Goal: Information Seeking & Learning: Learn about a topic

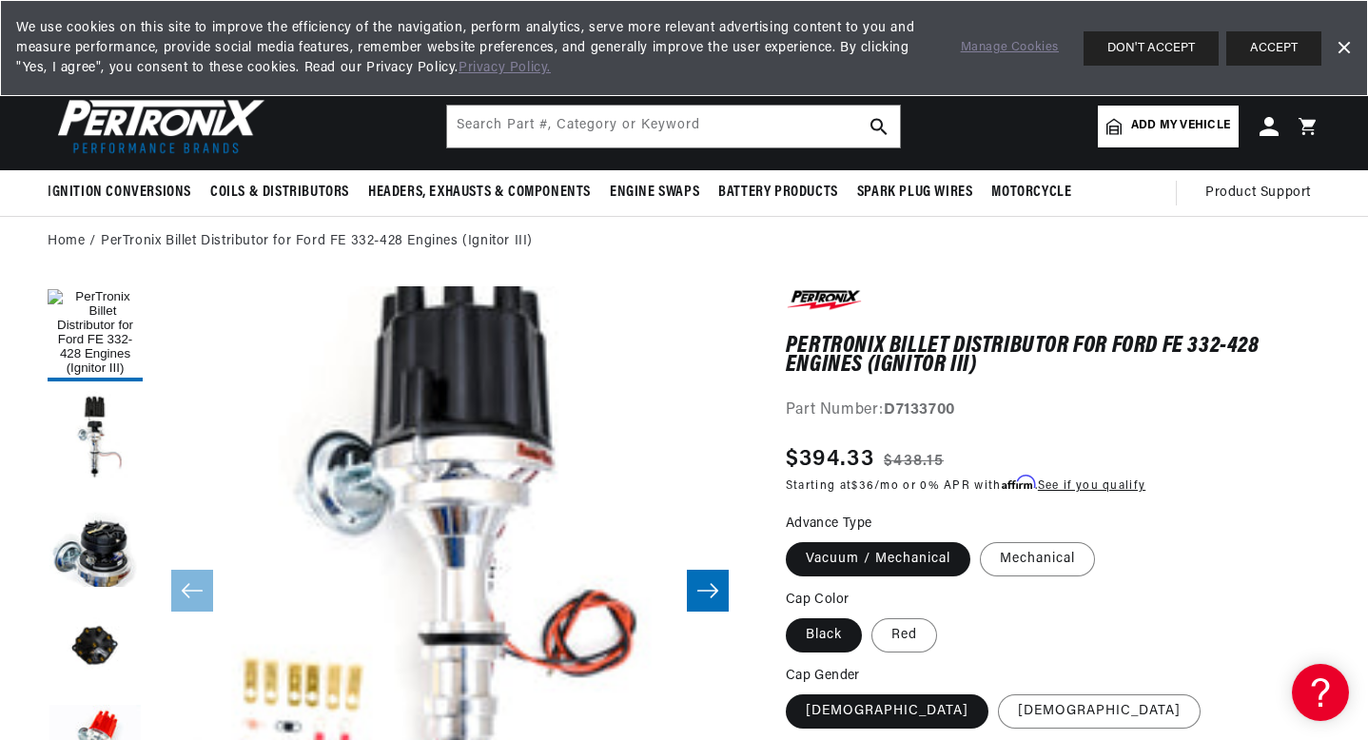
click at [1351, 42] on link "Dismiss Banner" at bounding box center [1343, 48] width 29 height 29
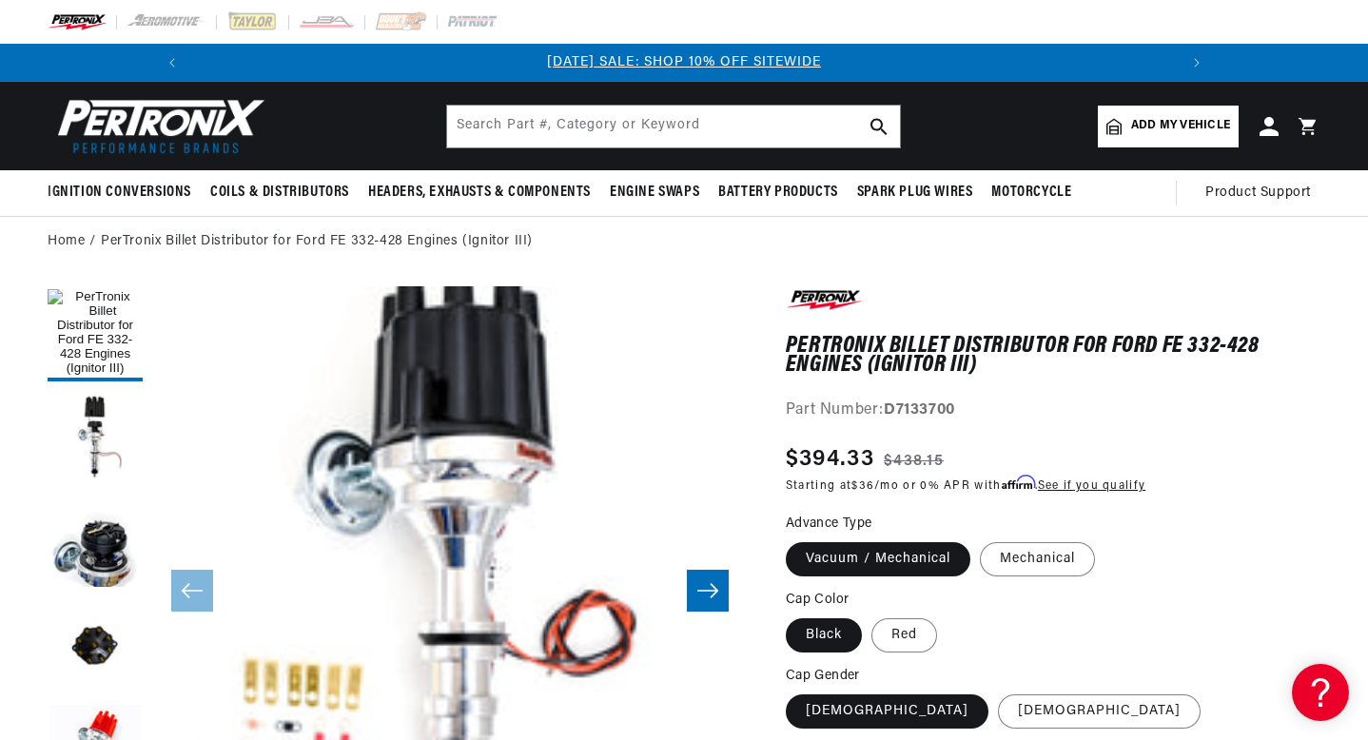
click at [1133, 127] on span "Add my vehicle" at bounding box center [1180, 126] width 99 height 18
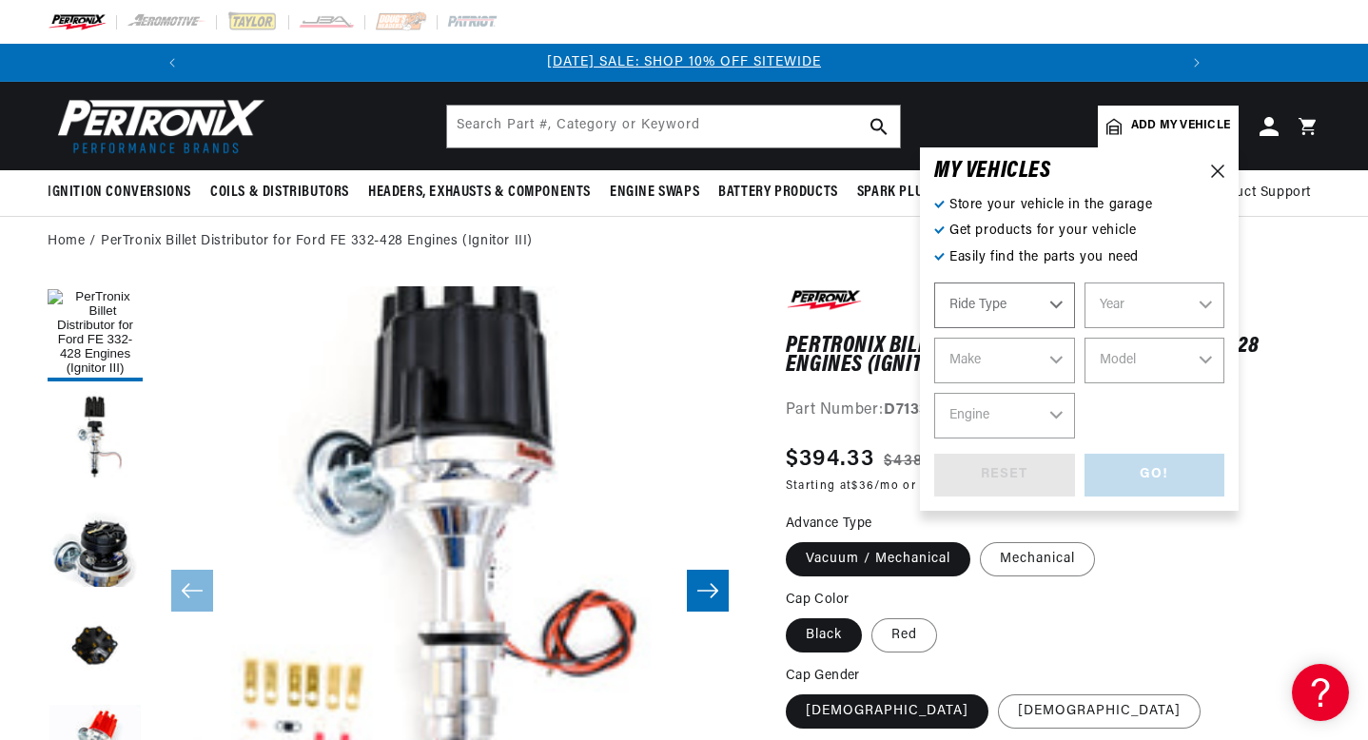
select select "Automotive"
click at [1032, 303] on select "Automotive Agricultural Industrial Marine Motorcycle" at bounding box center [1004, 306] width 141 height 46
click at [934, 283] on select "Automotive Agricultural Industrial Marine Motorcycle" at bounding box center [1004, 306] width 141 height 46
click at [1111, 300] on select "Year 2022 2021 2020 2019 2018 2017 2016 2015 2014 2013 2012 2011 2010 2009 2008…" at bounding box center [1155, 306] width 141 height 46
select select "1963"
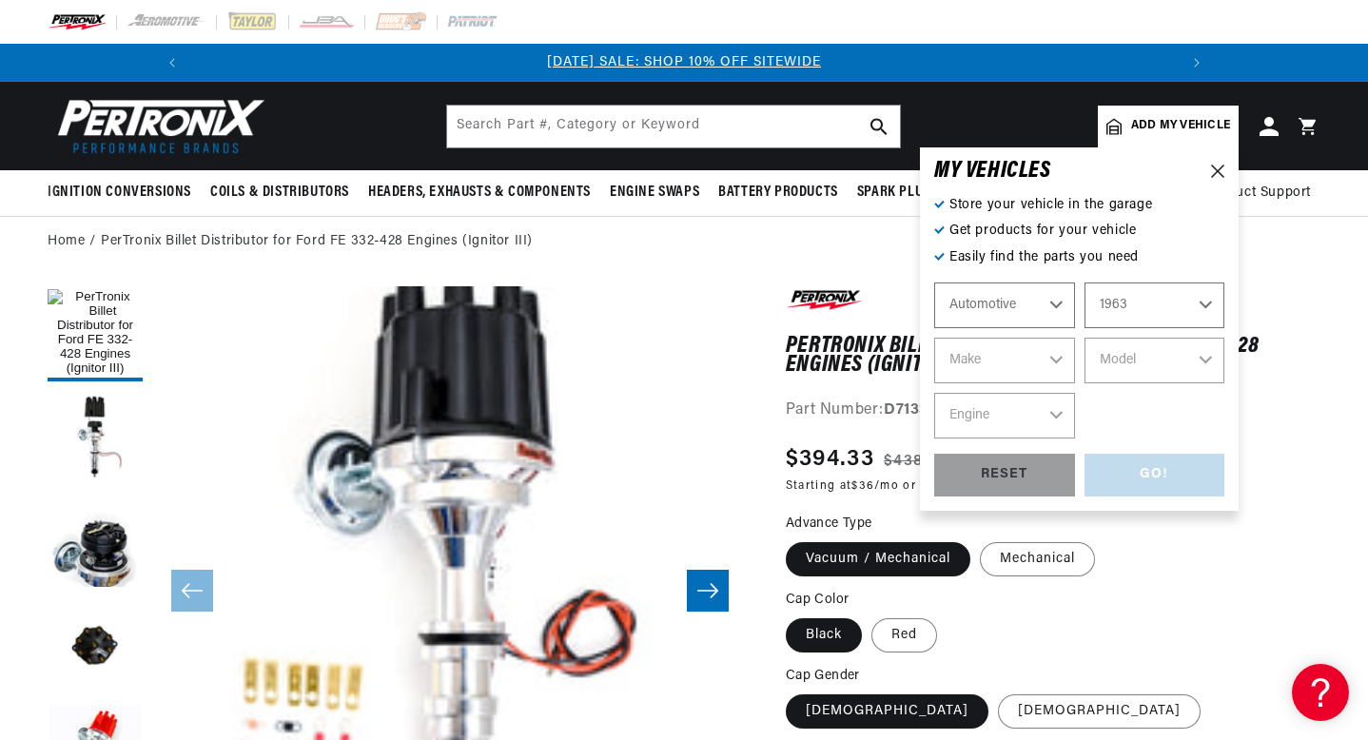
click at [1085, 283] on select "Year 2022 2021 2020 2019 2018 2017 2016 2015 2014 2013 2012 2011 2010 2009 2008…" at bounding box center [1155, 306] width 141 height 46
select select "1963"
click at [1027, 349] on select "Make American Motors Aston Martin Austin Austin Healey Bentley Buick Cadillac C…" at bounding box center [1004, 361] width 141 height 46
select select "Ford"
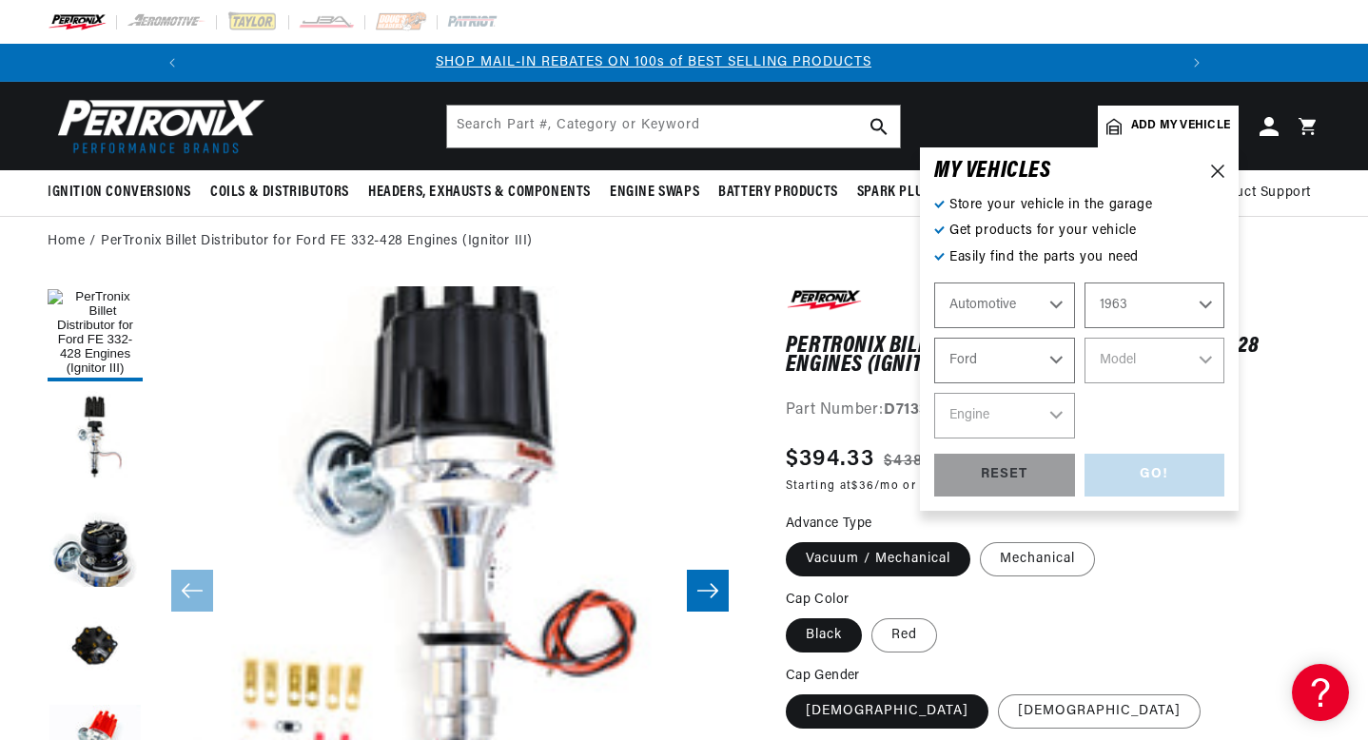
click at [934, 338] on select "Make American Motors Aston Martin Austin Austin Healey Bentley Buick Cadillac C…" at bounding box center [1004, 361] width 141 height 46
select select "Ford"
click at [1180, 364] on select "Model" at bounding box center [1155, 361] width 141 height 46
select select "Galaxie-500"
click at [1085, 338] on select "Model 300 Club Wagon Country Sedan Country Squire Econoline F-100 F-250 F-350 F…" at bounding box center [1155, 361] width 141 height 46
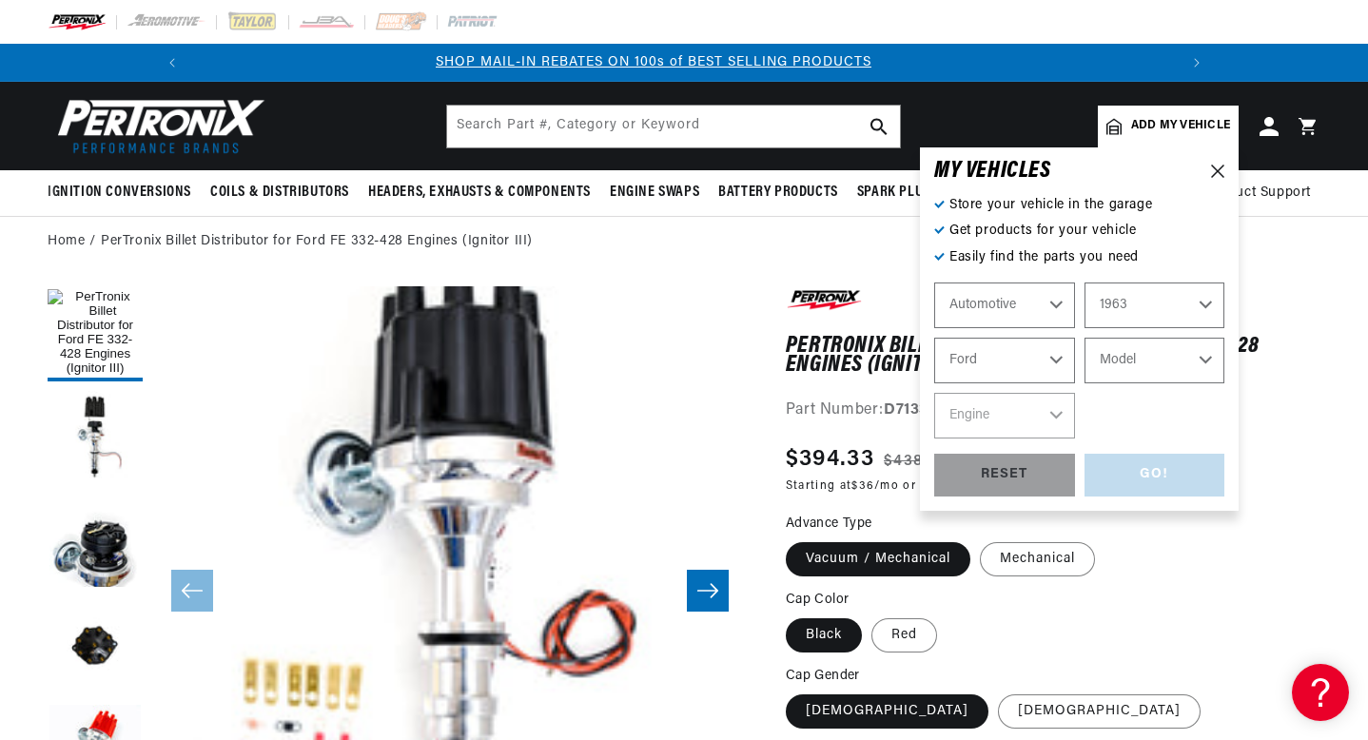
select select "Galaxie-500"
click at [1051, 420] on select "Engine 260cid / 4.3L 262cid / 4.3L 289cid / 4.7L 352cid / 5.8L 390cid / 6.4L" at bounding box center [1004, 416] width 141 height 46
select select "390cid-6.4L"
click at [934, 393] on select "Engine 260cid / 4.3L 262cid / 4.3L 289cid / 4.7L 352cid / 5.8L 390cid / 6.4L" at bounding box center [1004, 416] width 141 height 46
select select "390cid-6.4L"
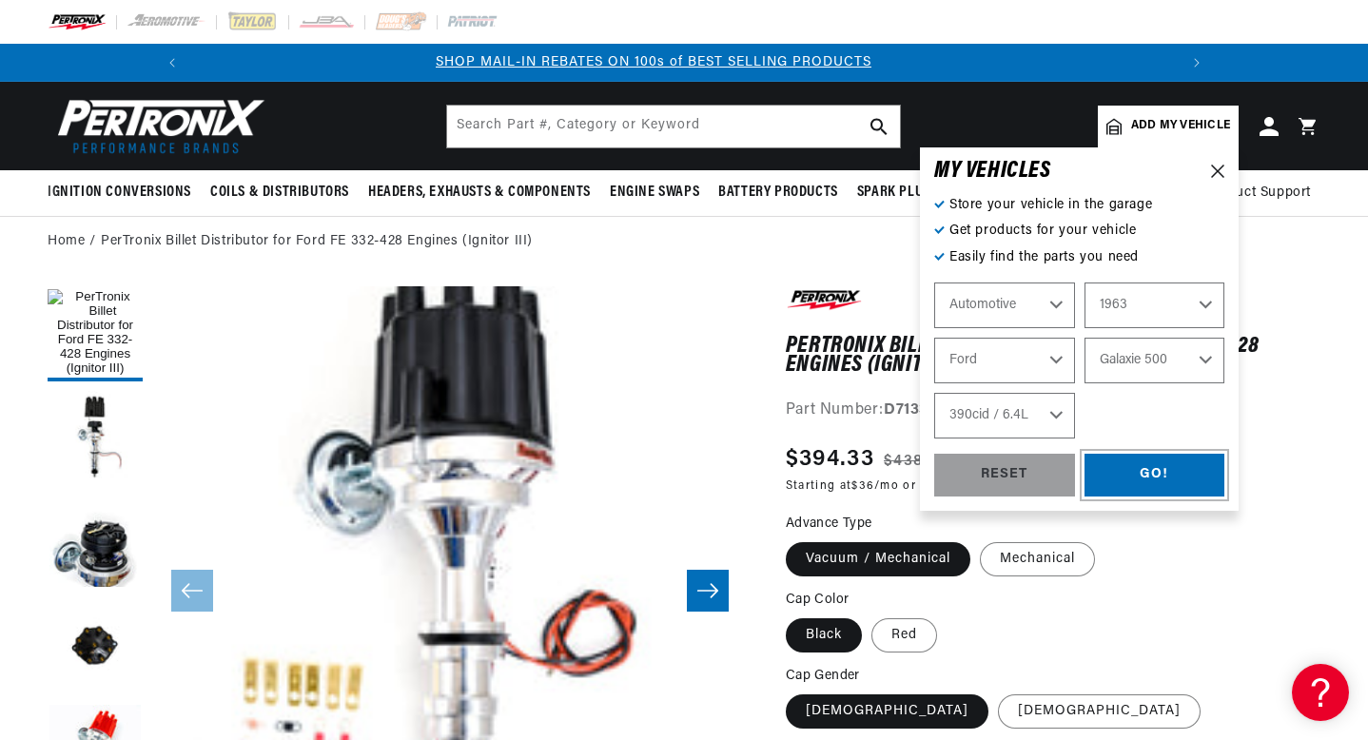
click at [1139, 465] on div "GO!" at bounding box center [1155, 475] width 141 height 43
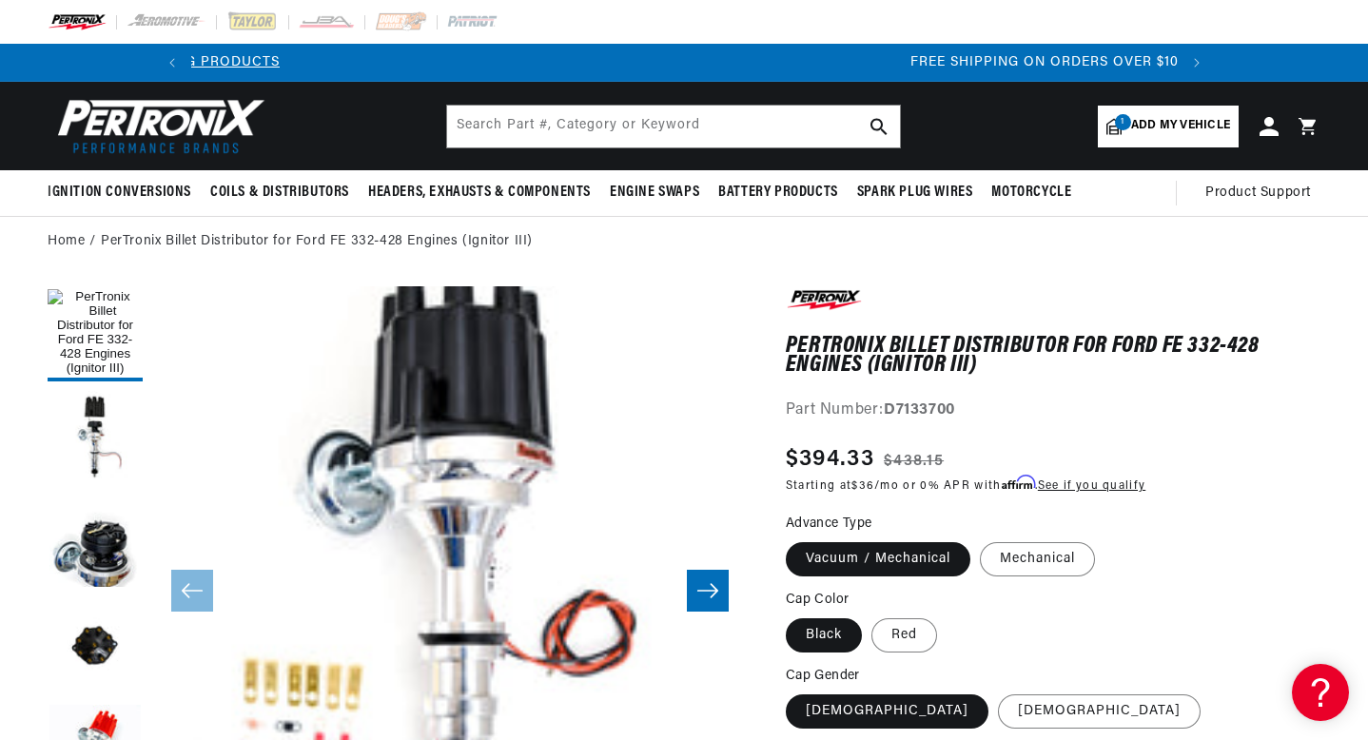
scroll to position [0, 1907]
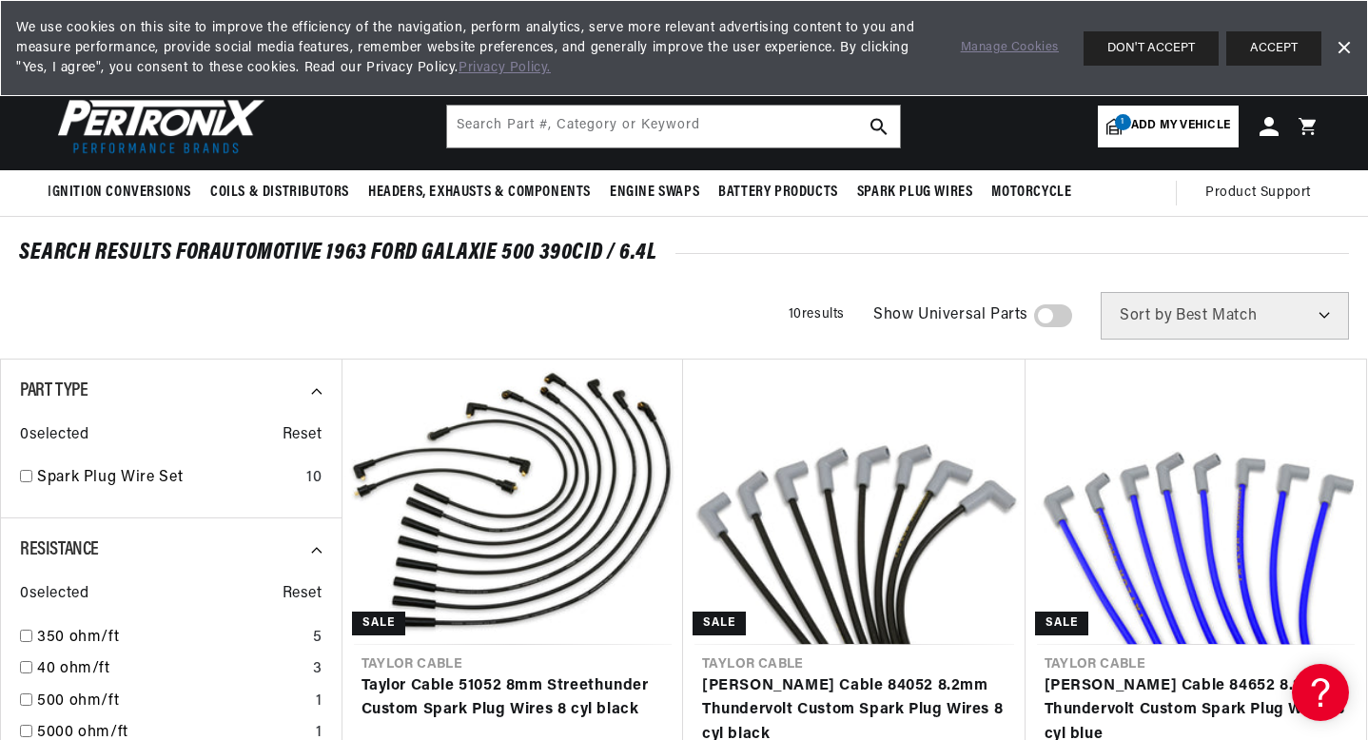
scroll to position [0, 1017]
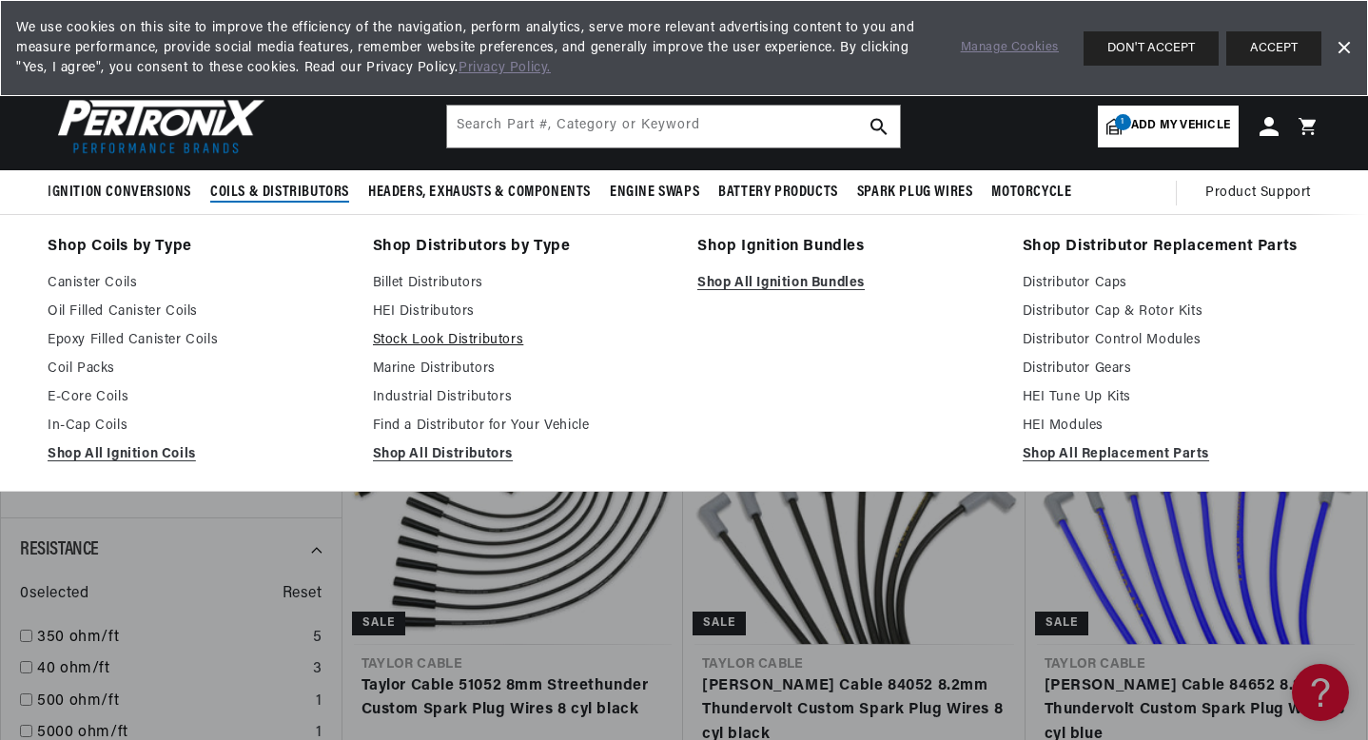
click at [489, 342] on link "Stock Look Distributors" at bounding box center [522, 340] width 299 height 23
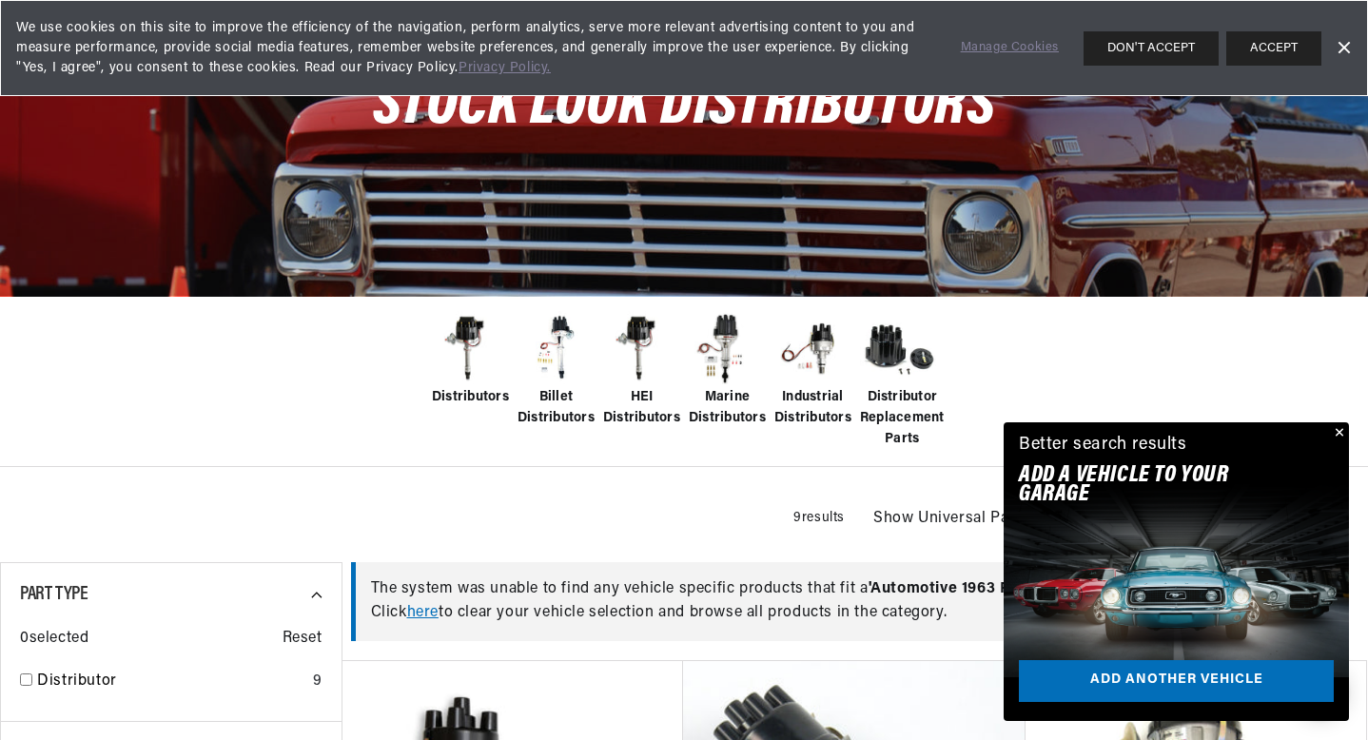
scroll to position [0, 1017]
click at [642, 420] on span "HEI Distributors" at bounding box center [641, 408] width 77 height 43
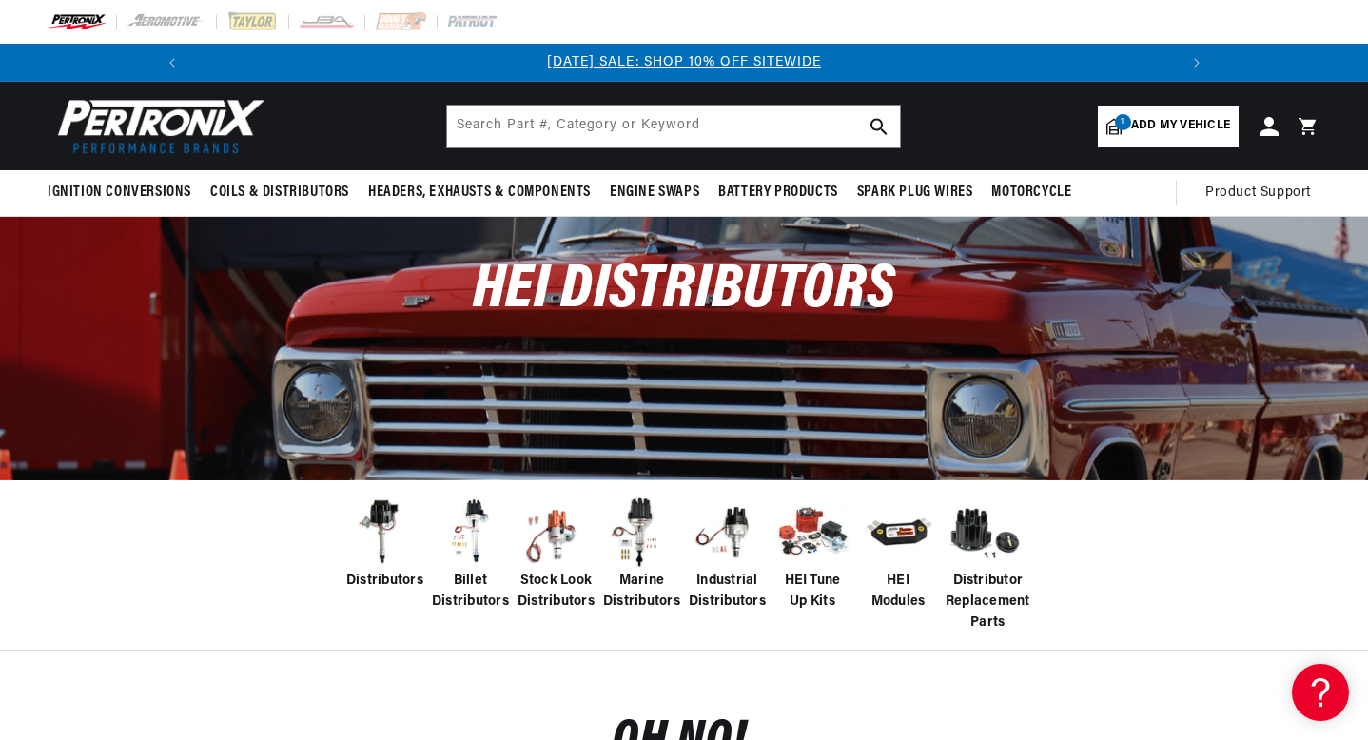
click at [471, 581] on span "Billet Distributors" at bounding box center [470, 592] width 77 height 43
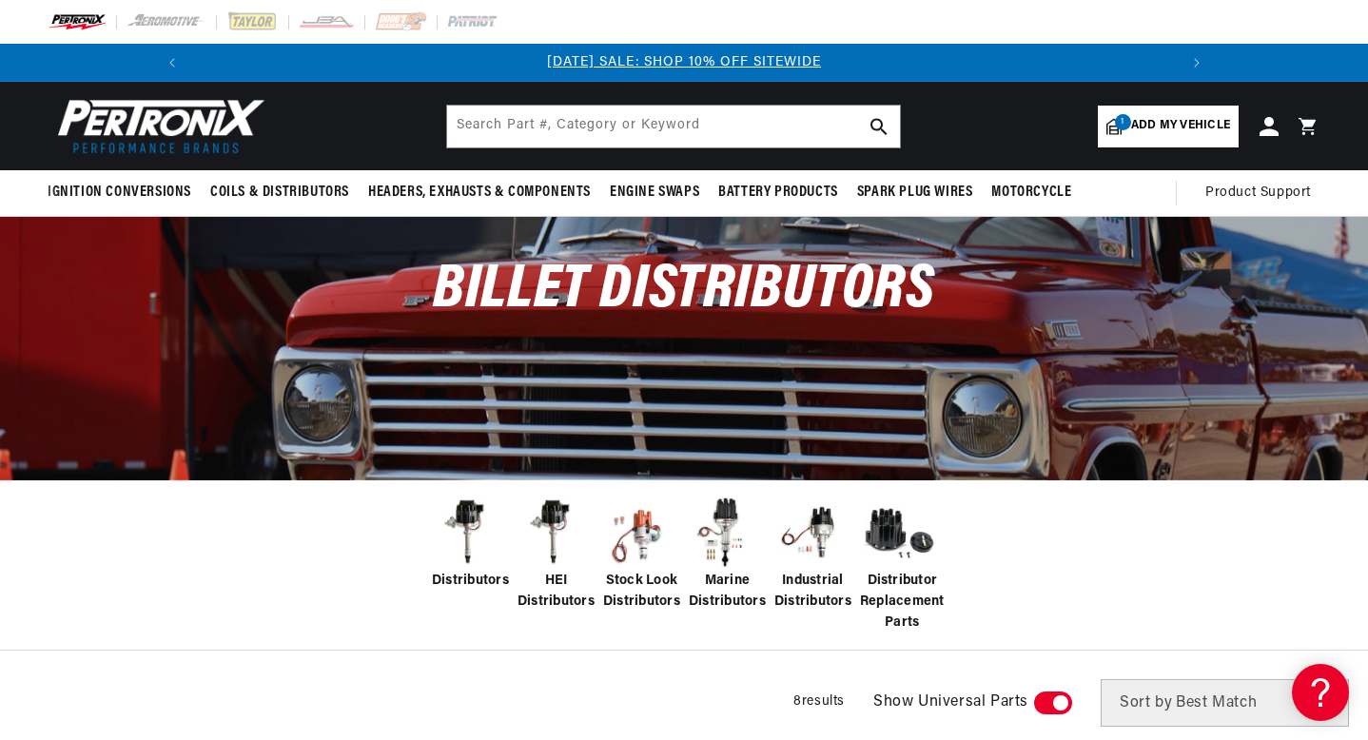
click at [655, 573] on span "Stock Look Distributors" at bounding box center [641, 592] width 77 height 43
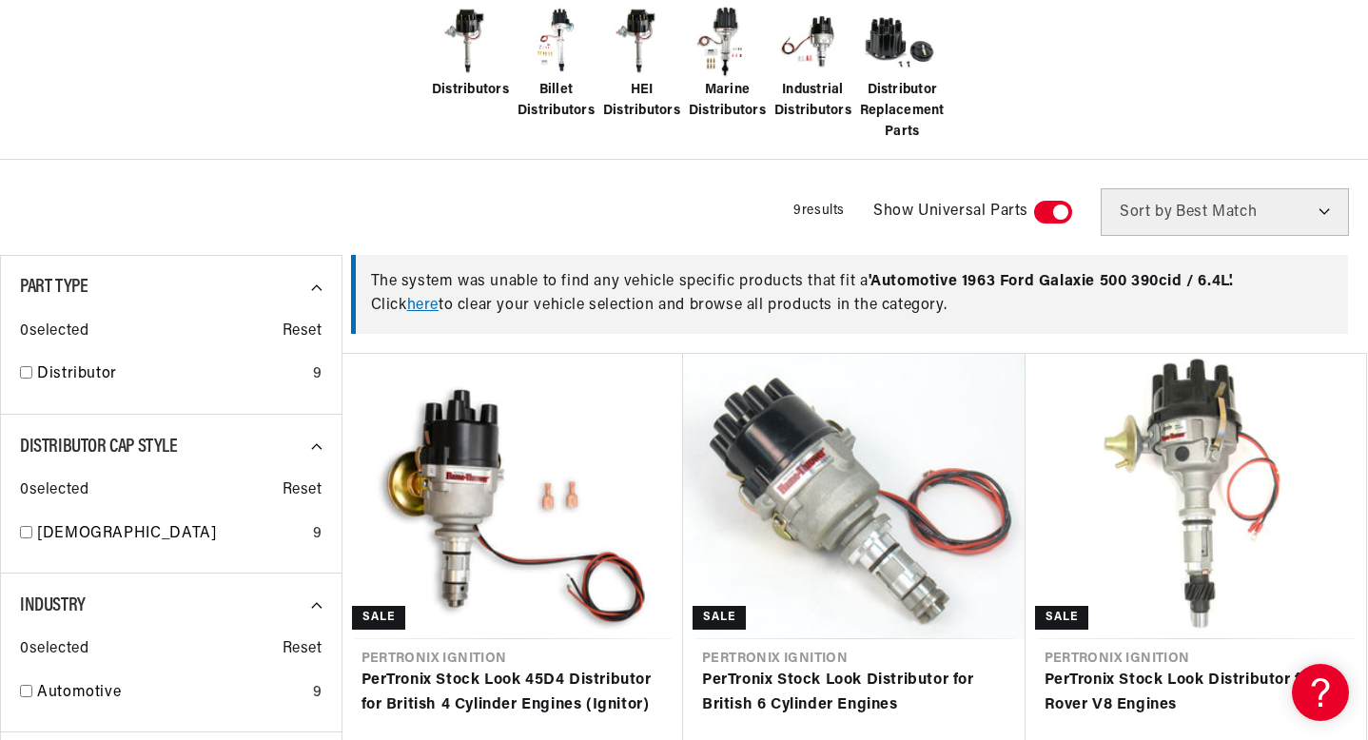
scroll to position [694, 0]
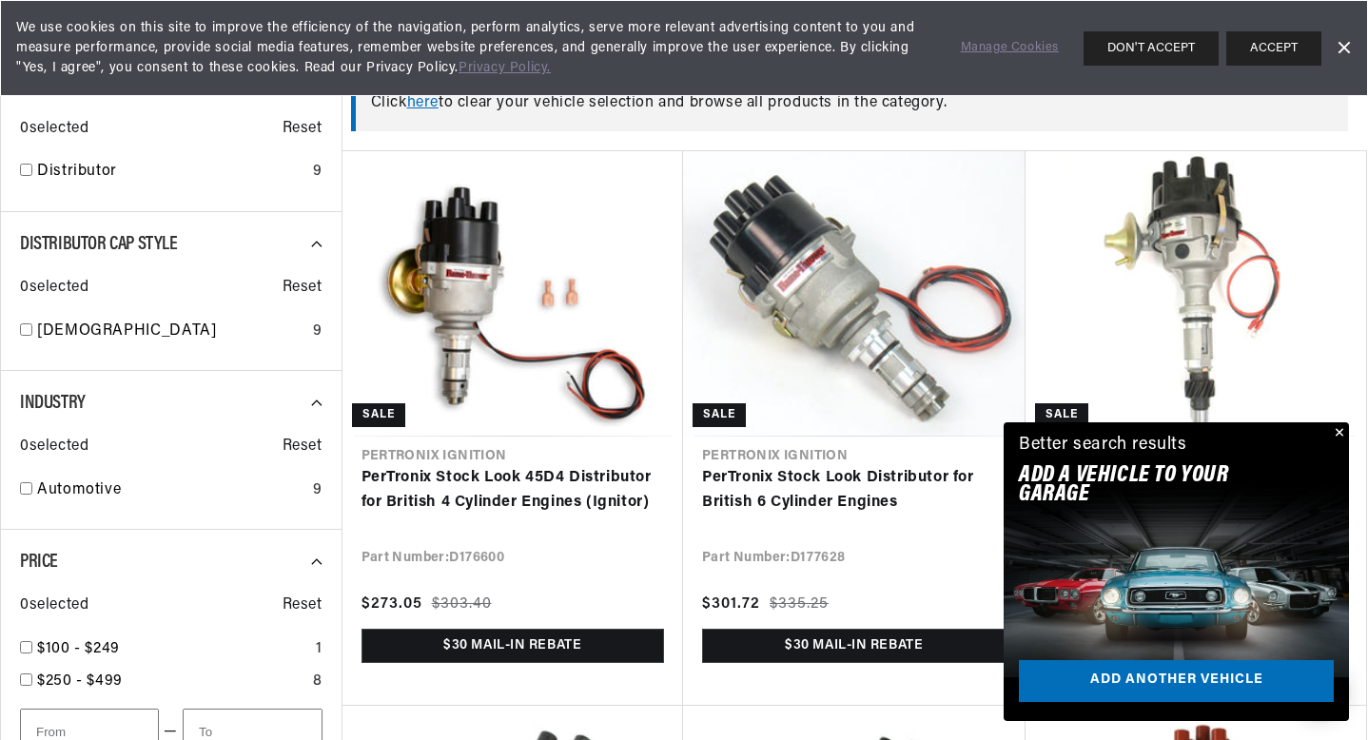
click at [1339, 432] on button "Close" at bounding box center [1337, 433] width 23 height 23
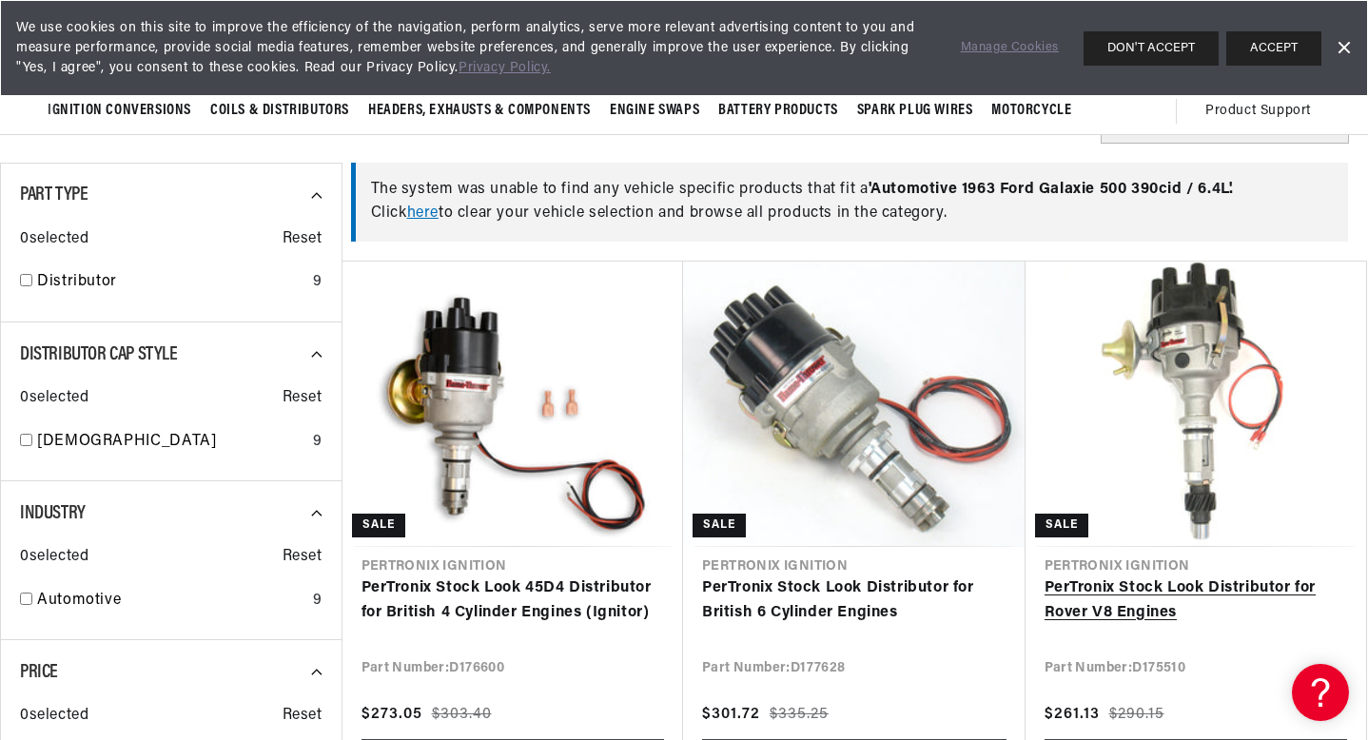
scroll to position [581, 0]
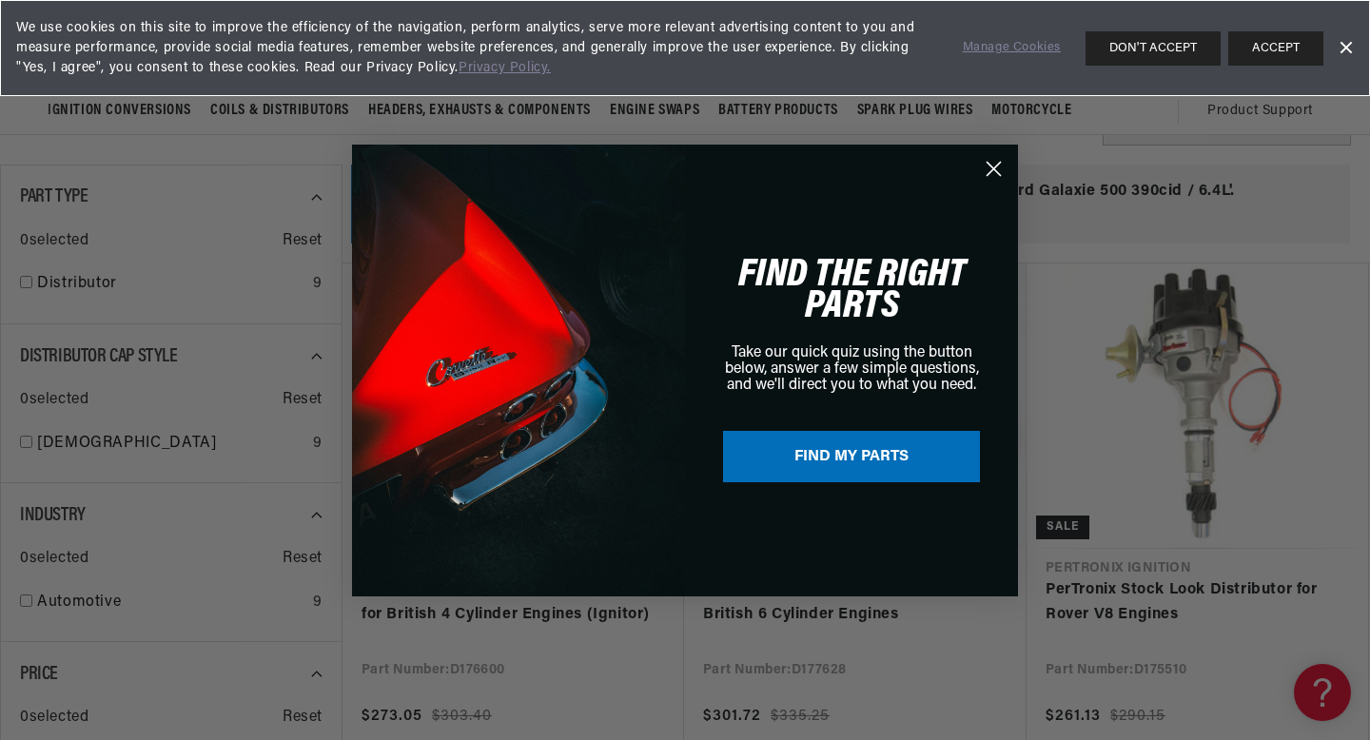
click at [1357, 34] on link "Dismiss Banner" at bounding box center [1345, 48] width 29 height 29
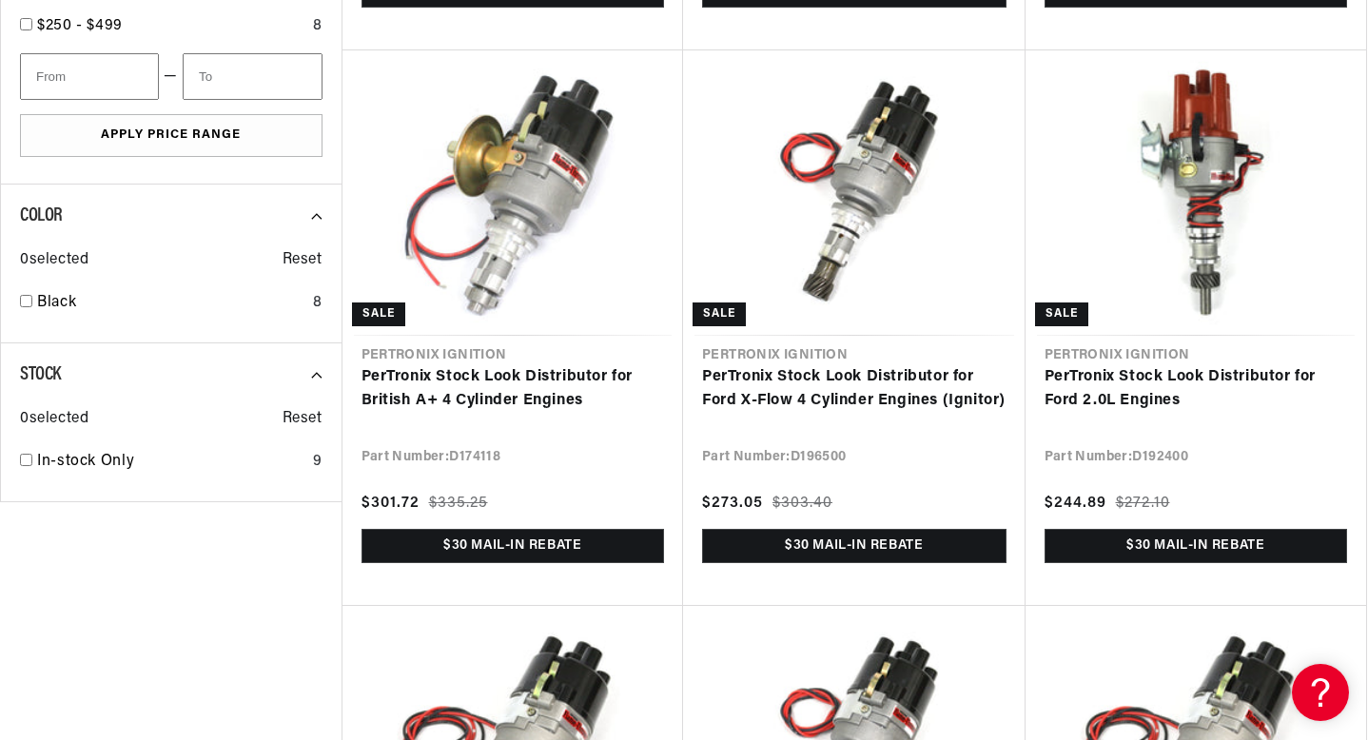
scroll to position [0, 0]
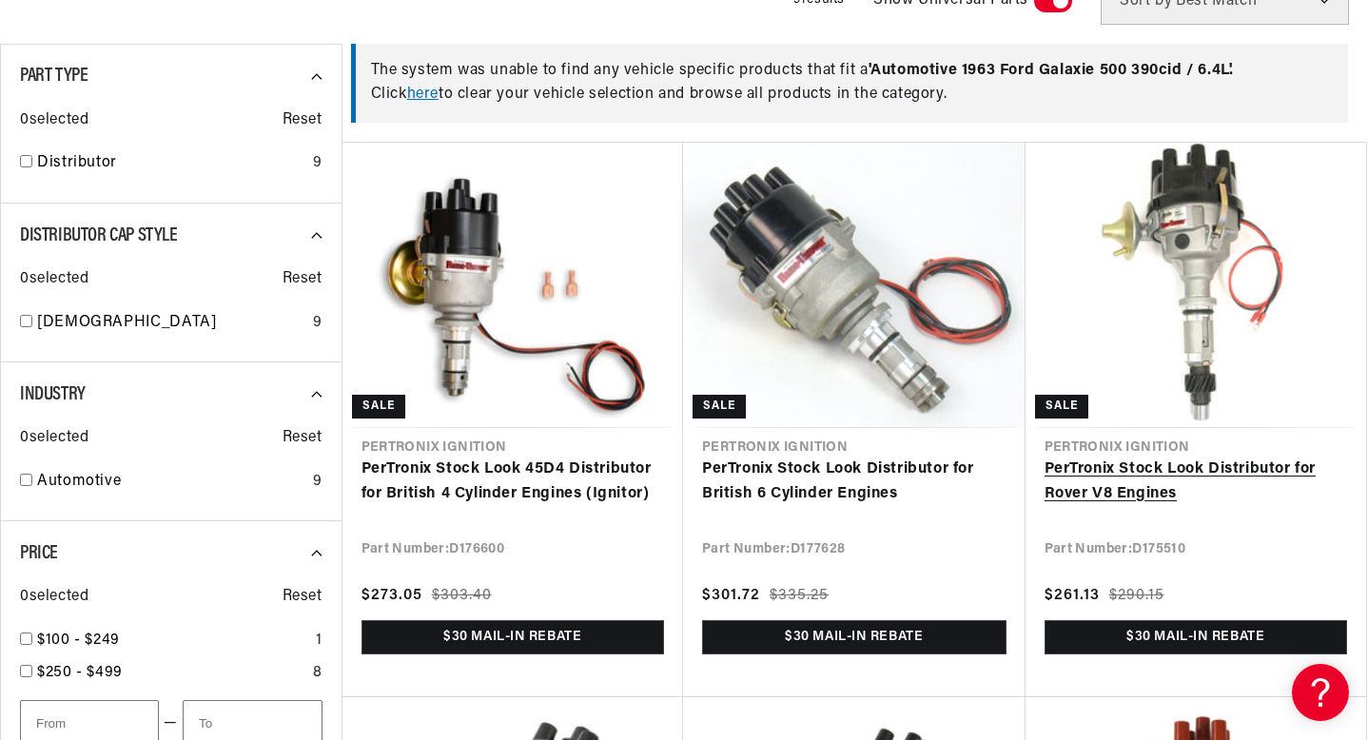
click at [1170, 458] on link "PerTronix Stock Look Distributor for Rover V8 Engines" at bounding box center [1196, 482] width 303 height 49
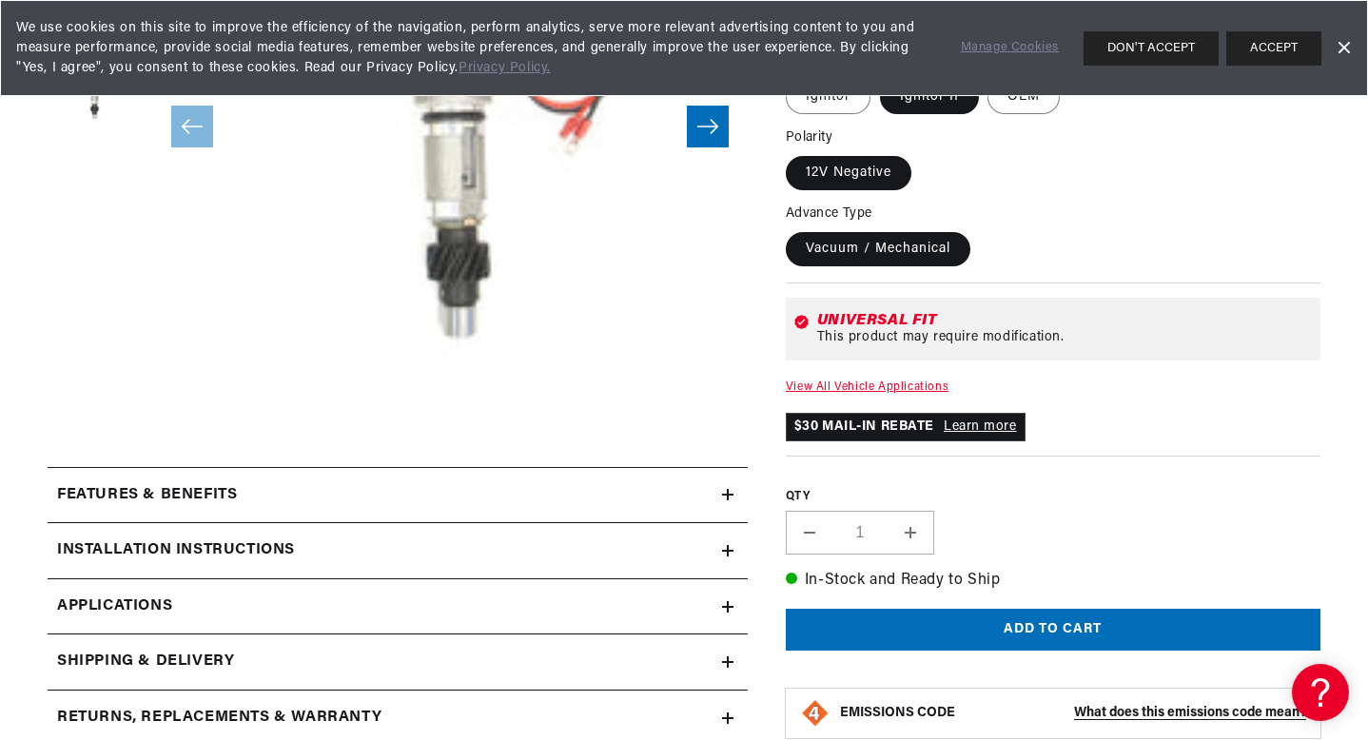
scroll to position [506, 0]
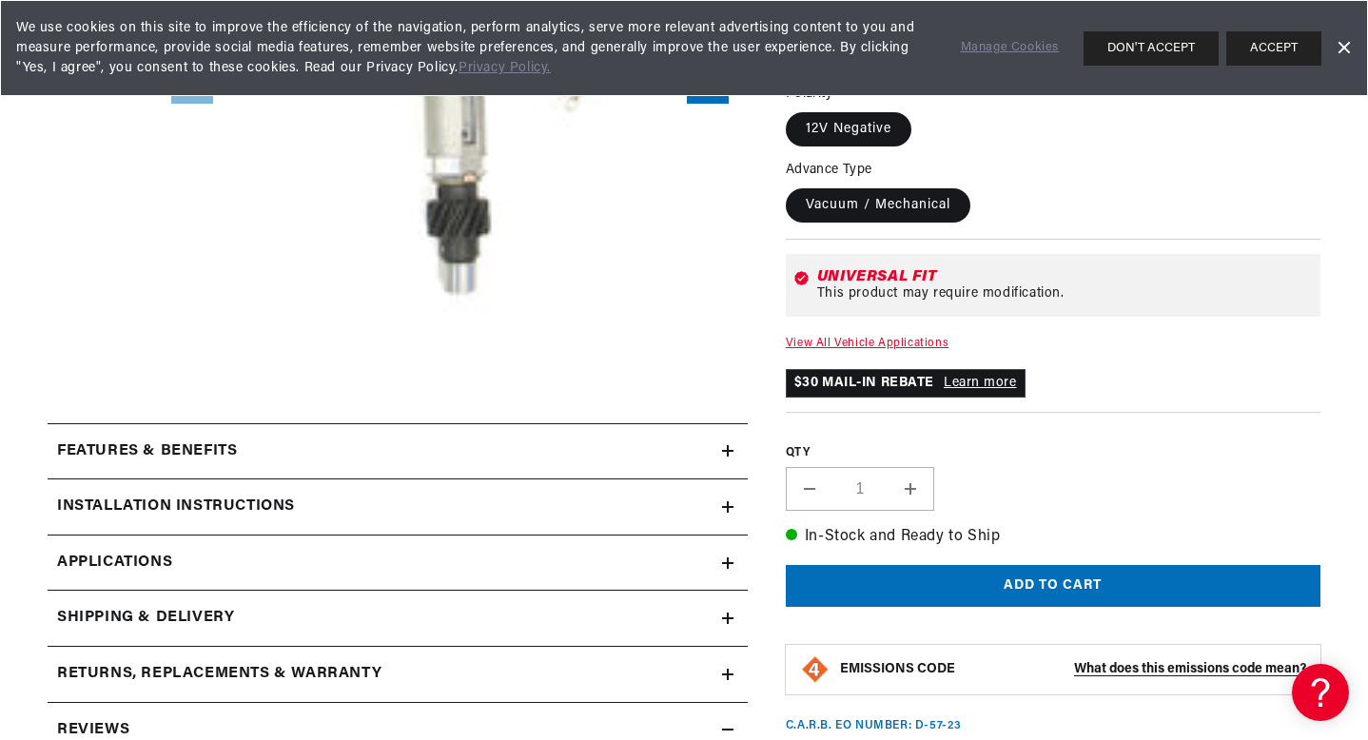
click at [392, 453] on div "Features & Benefits" at bounding box center [385, 452] width 674 height 25
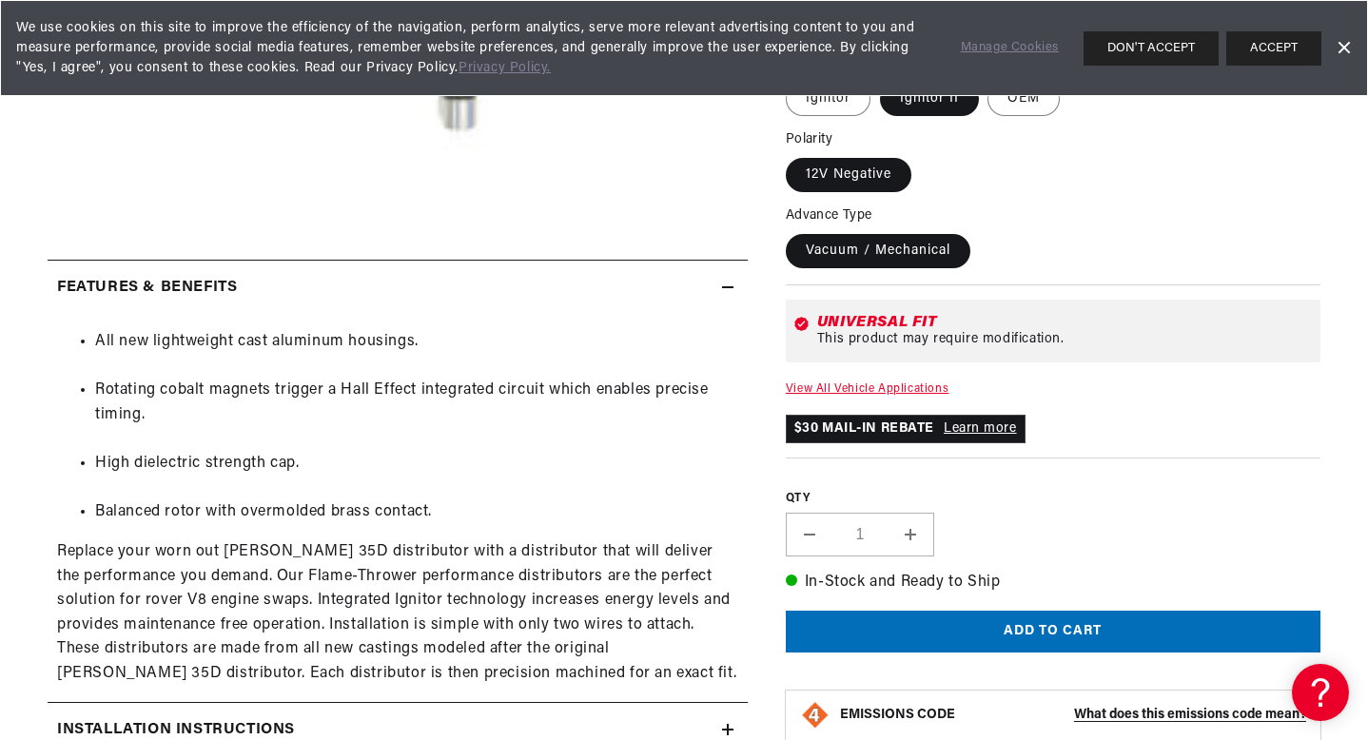
scroll to position [760, 0]
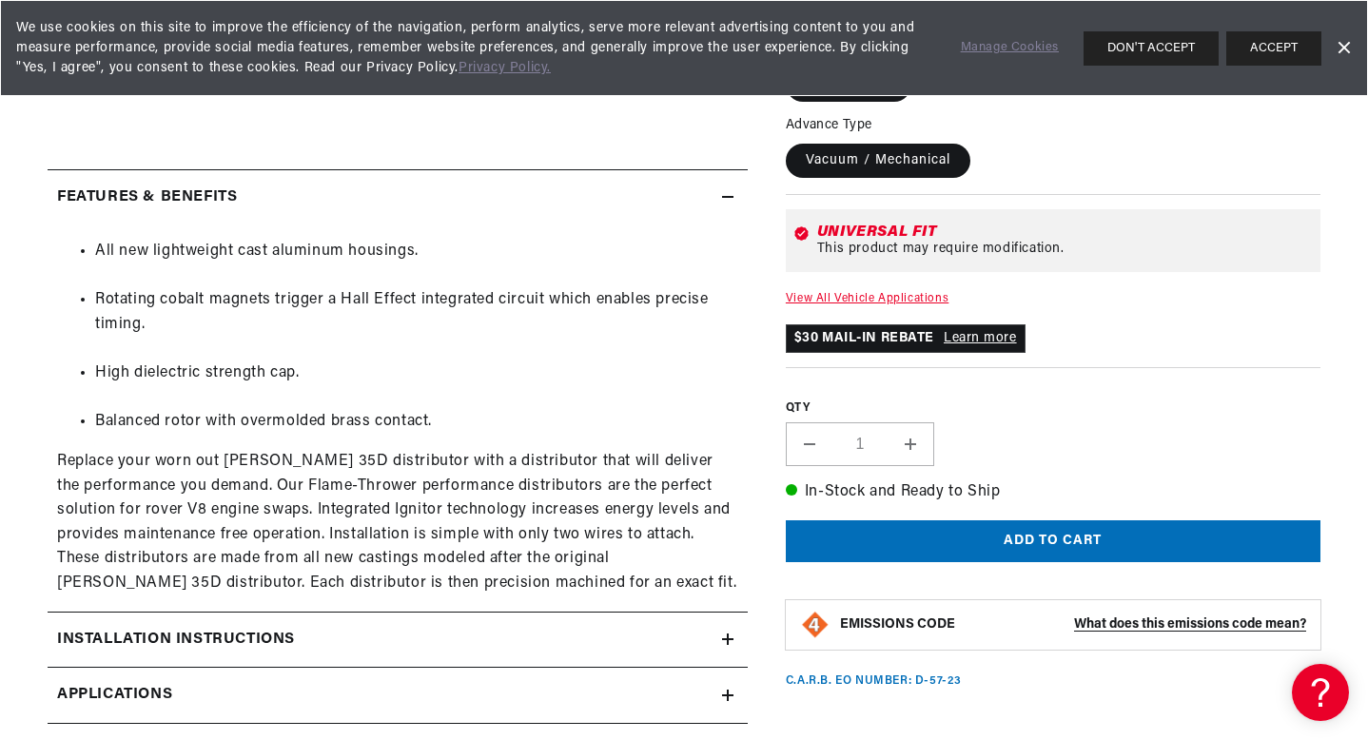
click at [413, 635] on div "Installation instructions" at bounding box center [385, 640] width 674 height 25
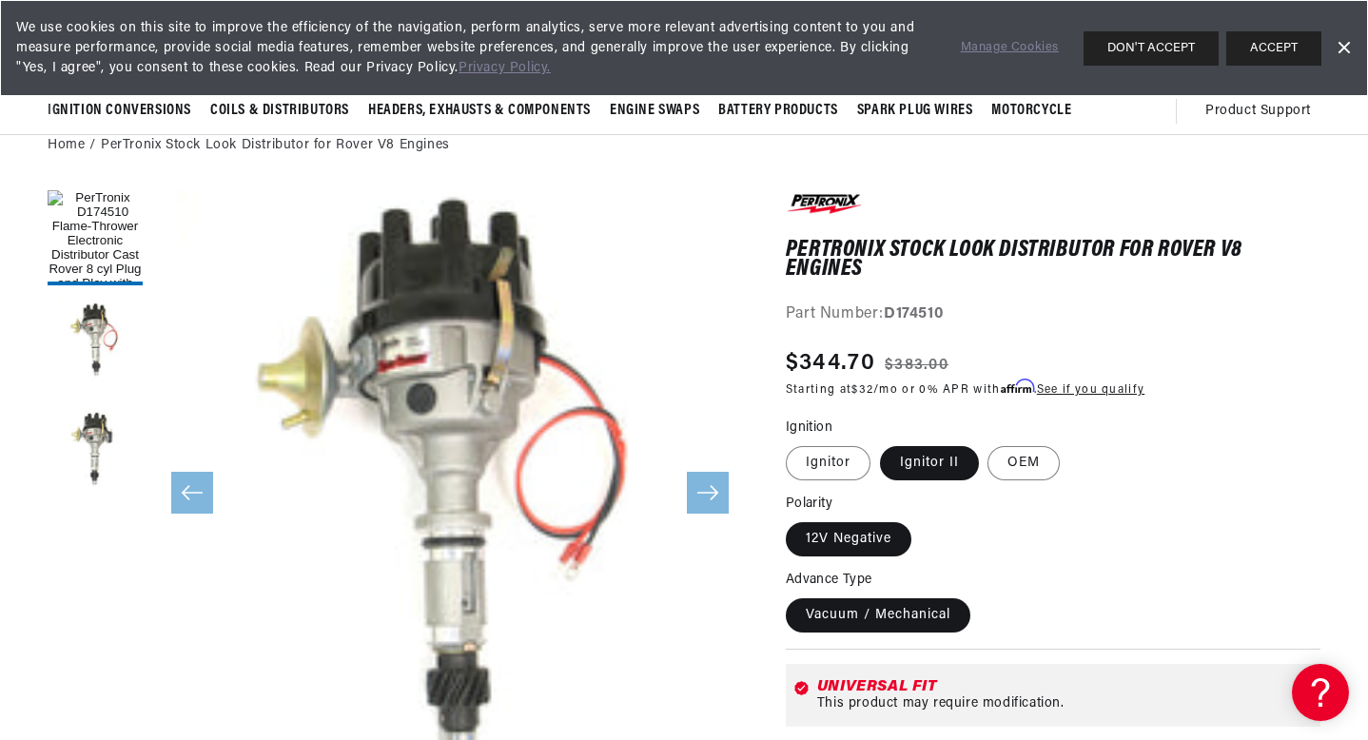
scroll to position [0, 0]
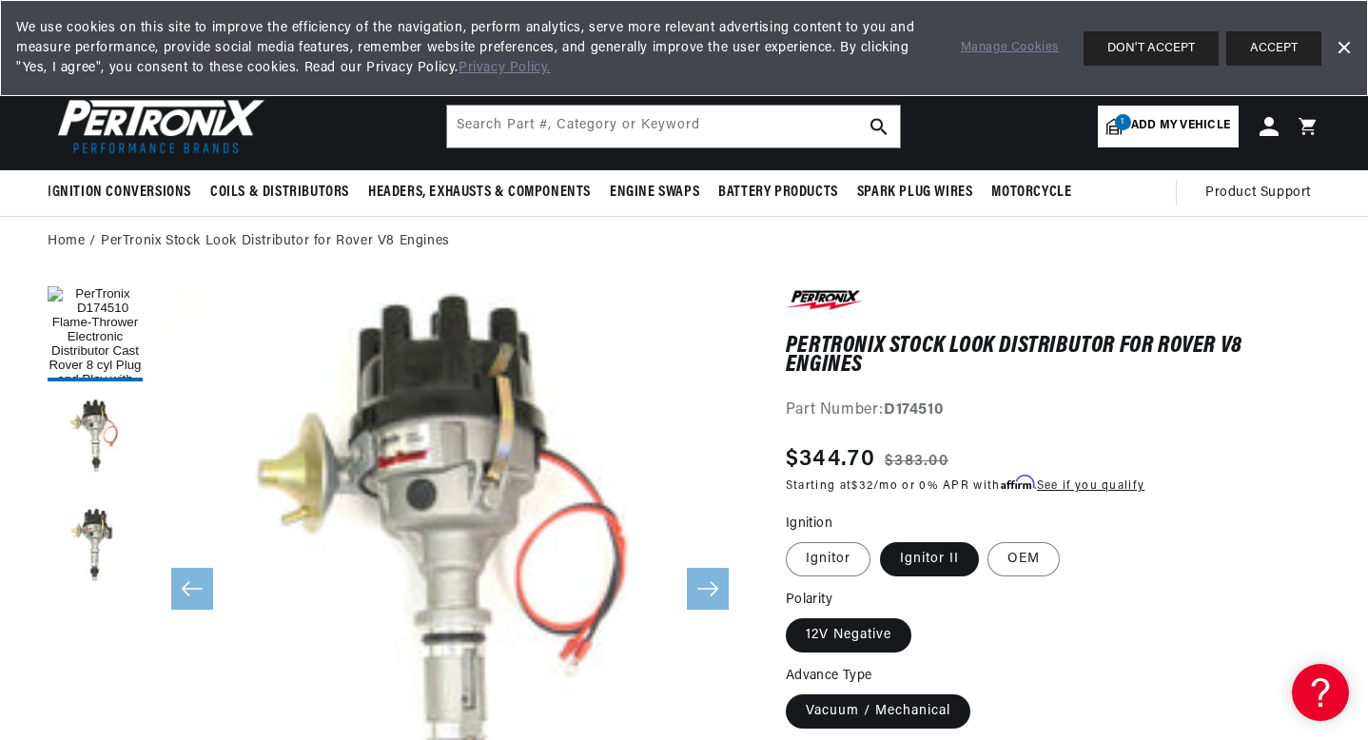
click at [1341, 58] on link "Dismiss Banner" at bounding box center [1343, 48] width 29 height 29
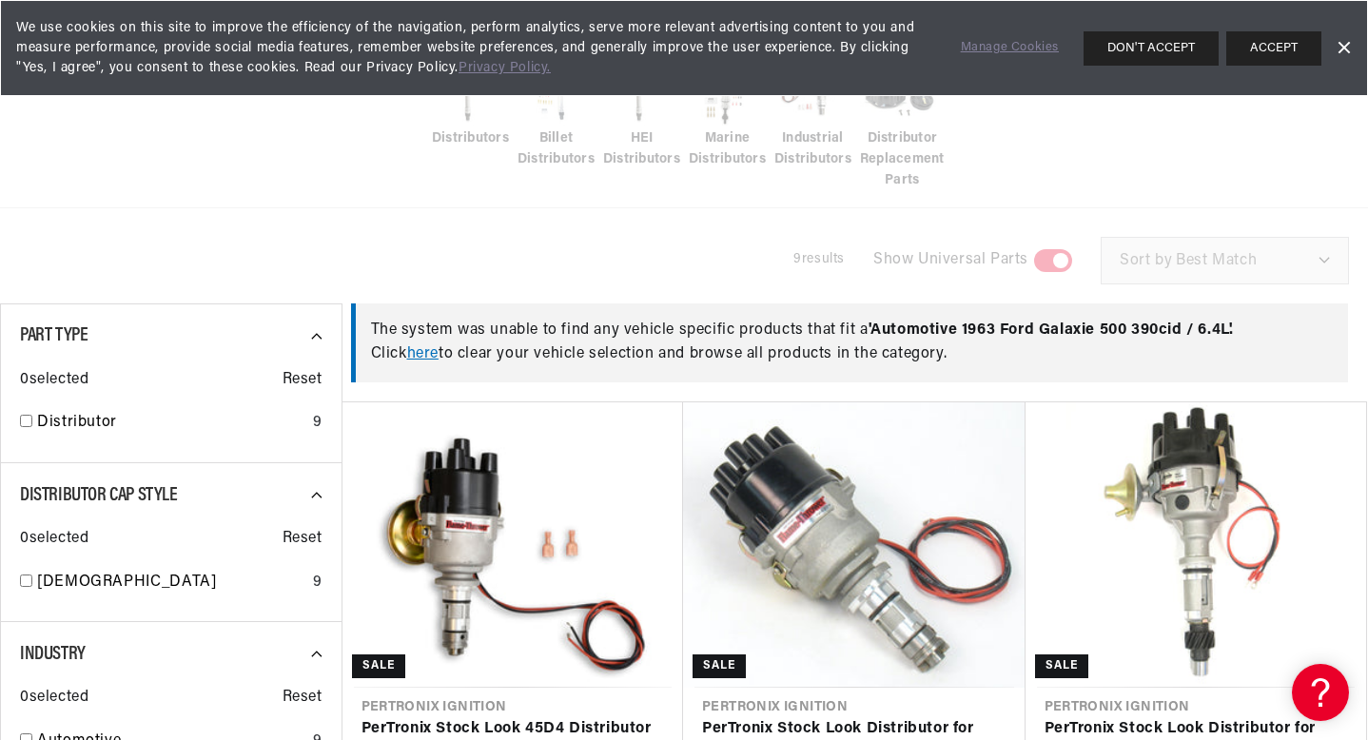
scroll to position [458, 0]
